Goal: Information Seeking & Learning: Learn about a topic

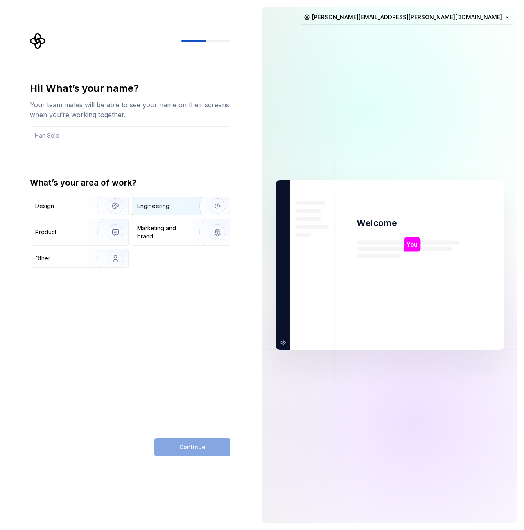
click at [157, 208] on div "Engineering" at bounding box center [153, 206] width 32 height 8
click at [101, 134] on input "text" at bounding box center [130, 135] width 201 height 18
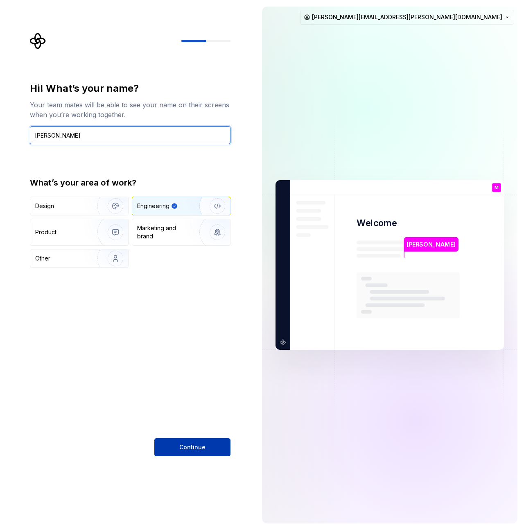
type input "[PERSON_NAME]"
click at [167, 445] on button "Continue" at bounding box center [192, 447] width 76 height 18
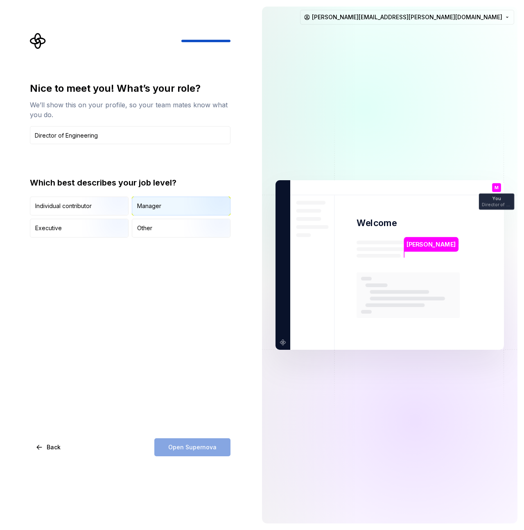
type input "Director of Engineering"
click at [161, 210] on div "Manager" at bounding box center [149, 206] width 24 height 8
click at [191, 448] on span "Open Supernova" at bounding box center [192, 447] width 48 height 8
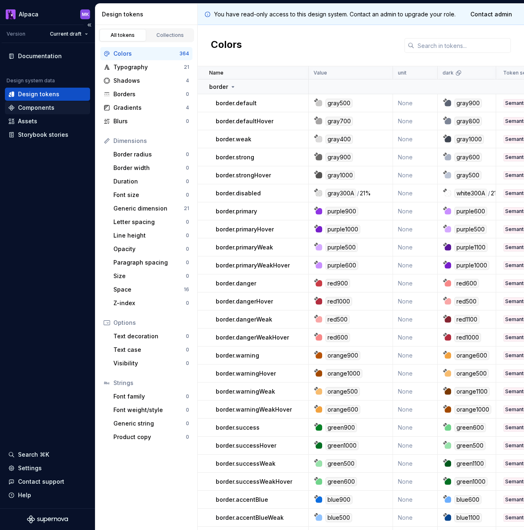
click at [37, 108] on div "Components" at bounding box center [36, 108] width 36 height 8
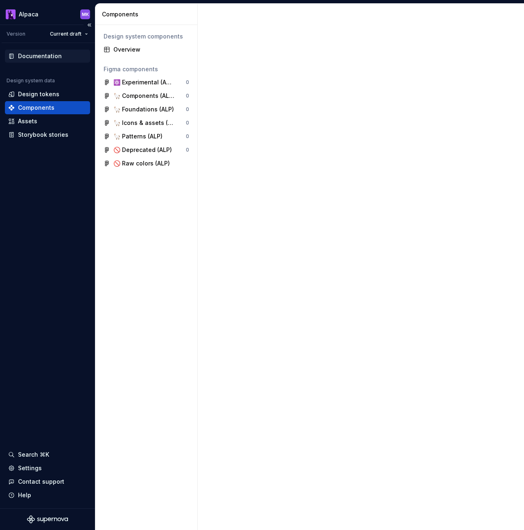
click at [36, 54] on div "Documentation" at bounding box center [40, 56] width 44 height 8
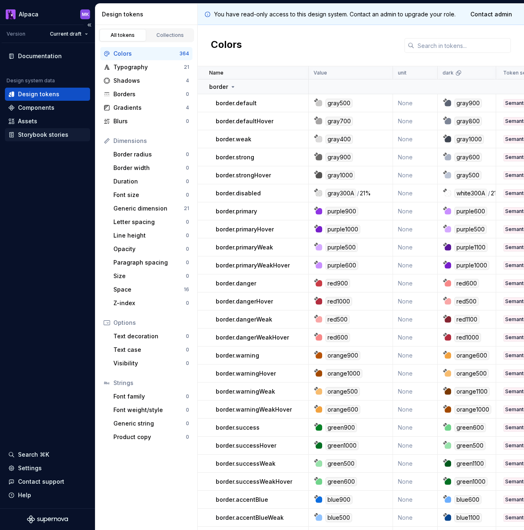
click at [28, 134] on div "Storybook stories" at bounding box center [43, 135] width 50 height 8
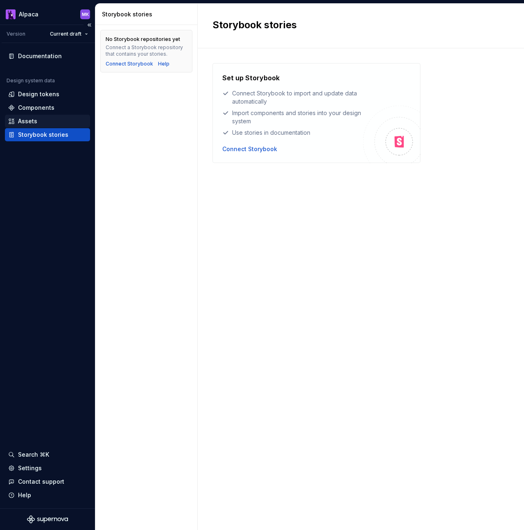
click at [25, 123] on div "Assets" at bounding box center [27, 121] width 19 height 8
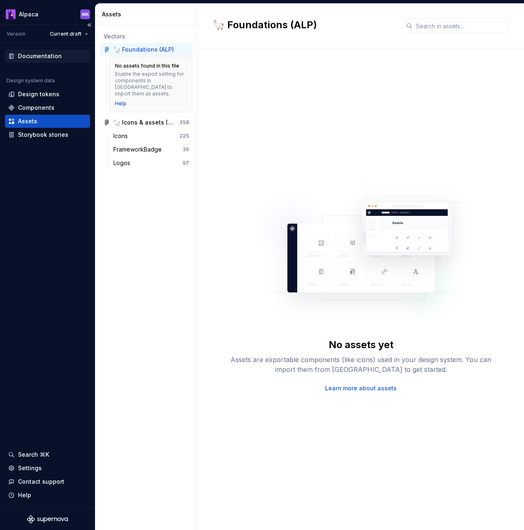
click at [33, 58] on div "Documentation" at bounding box center [40, 56] width 44 height 8
